Goal: Information Seeking & Learning: Learn about a topic

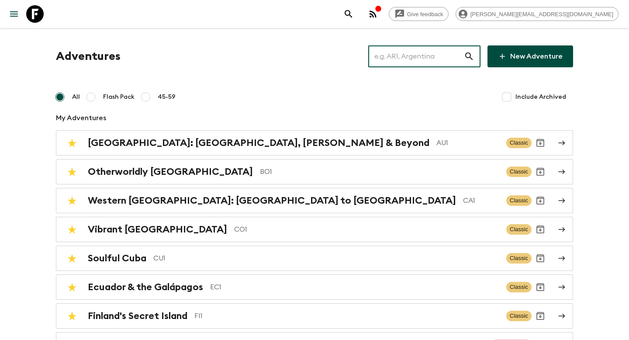
click at [450, 64] on input "text" at bounding box center [416, 56] width 96 height 24
type input "r"
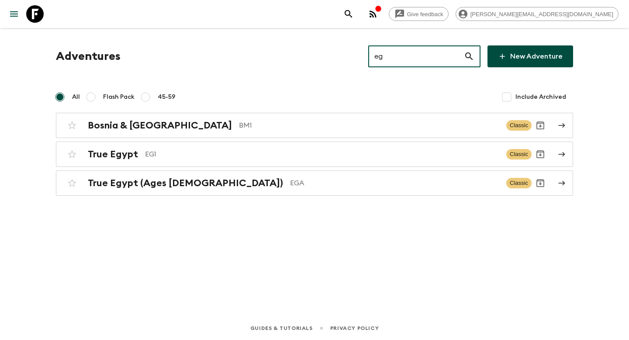
type input "eg1"
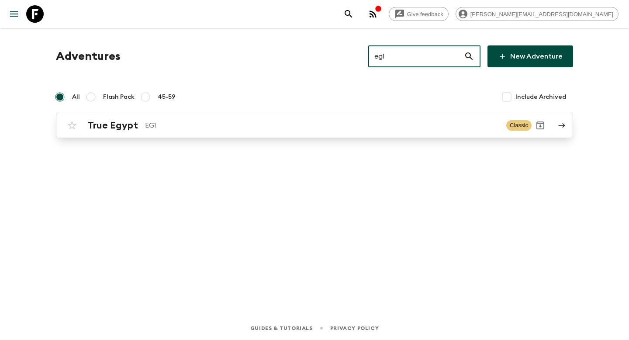
click at [277, 129] on p "EG1" at bounding box center [322, 125] width 354 height 10
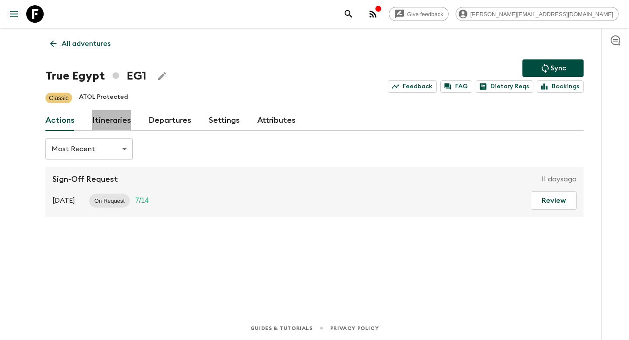
click at [120, 123] on link "Itineraries" at bounding box center [111, 120] width 39 height 21
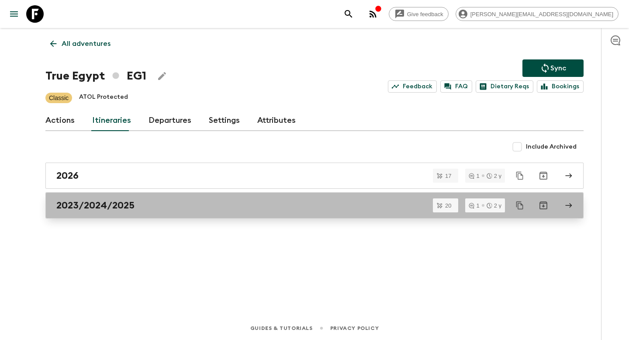
click at [139, 206] on div "2023/2024/2025" at bounding box center [306, 205] width 500 height 11
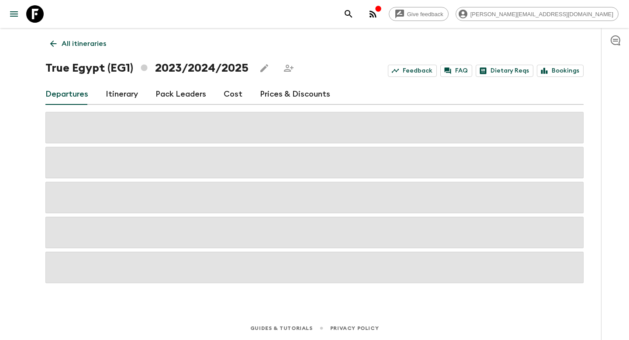
click at [123, 94] on link "Itinerary" at bounding box center [122, 94] width 32 height 21
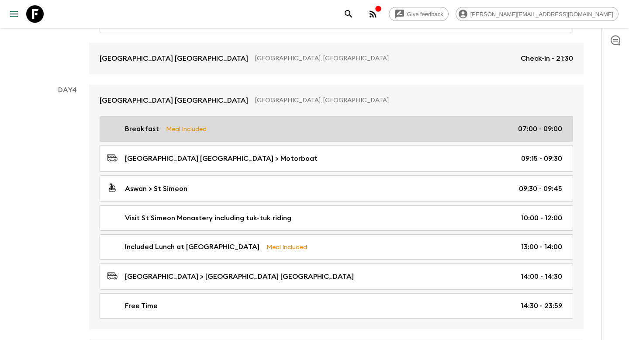
scroll to position [871, 0]
